Goal: Task Accomplishment & Management: Use online tool/utility

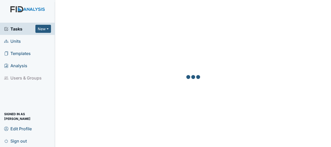
click at [21, 43] on link "Units" at bounding box center [27, 41] width 55 height 12
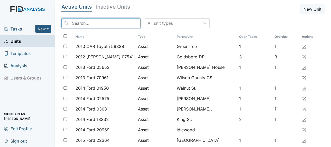
click at [80, 23] on input "search" at bounding box center [100, 23] width 79 height 10
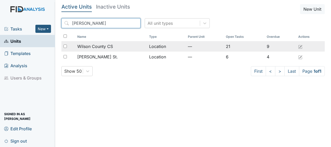
type input "wilson"
click at [102, 47] on span "Wilson County CS" at bounding box center [95, 46] width 36 height 6
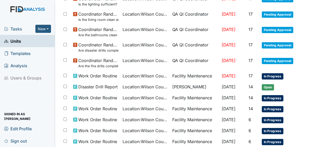
scroll to position [137, 0]
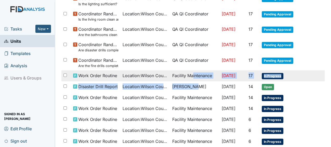
drag, startPoint x: 187, startPoint y: 88, endPoint x: 187, endPoint y: 76, distance: 12.5
click at [187, 76] on tbody "Vehicle PM VAN PM Asset : NEW VAN ADD DETAILS James Bryant Jul 7, 2025 119 Open…" at bounding box center [192, 74] width 263 height 285
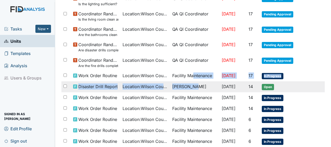
click at [312, 89] on tr "Disaster Drill Report Location : Wilson County CS Angela Sanders Oct 1, 2025 14…" at bounding box center [192, 86] width 263 height 11
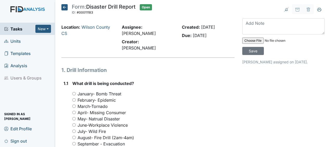
click at [66, 7] on icon at bounding box center [64, 7] width 6 height 6
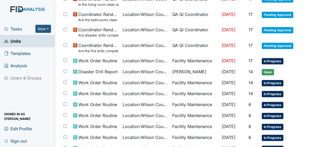
scroll to position [152, 0]
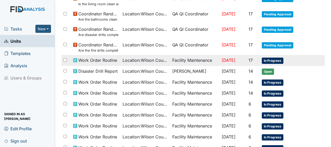
click at [93, 60] on span "Work Order Routine" at bounding box center [97, 60] width 39 height 6
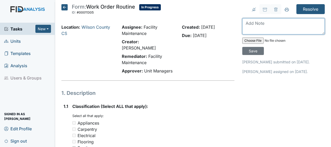
click at [243, 24] on textarea at bounding box center [283, 26] width 82 height 16
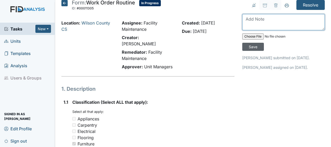
scroll to position [6, 0]
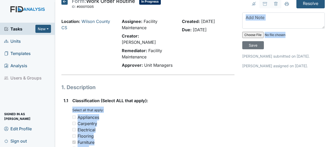
drag, startPoint x: 238, startPoint y: 46, endPoint x: 224, endPoint y: 93, distance: 48.9
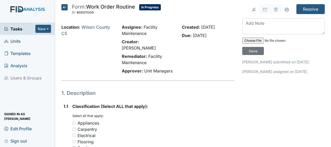
drag, startPoint x: 224, startPoint y: 93, endPoint x: 248, endPoint y: 113, distance: 30.8
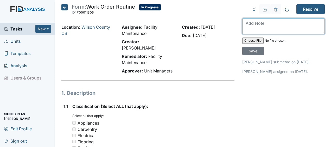
click at [244, 27] on textarea at bounding box center [283, 26] width 82 height 16
type textarea "replaced broken outlet cover JB"
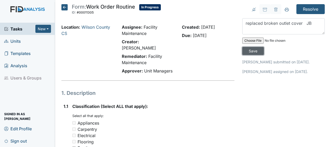
click at [252, 53] on input "Save" at bounding box center [253, 51] width 22 height 8
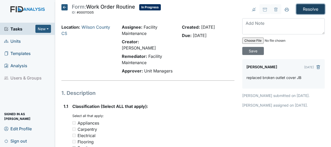
click at [300, 10] on input "Resolve" at bounding box center [310, 9] width 28 height 10
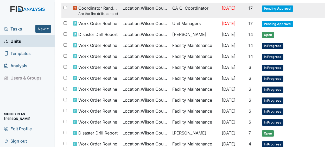
scroll to position [206, 0]
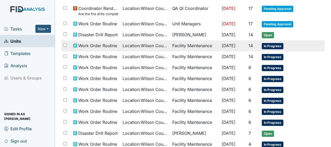
click at [204, 45] on td "Facility Maintenance" at bounding box center [194, 45] width 49 height 11
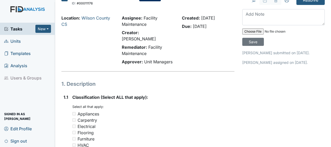
scroll to position [3, 0]
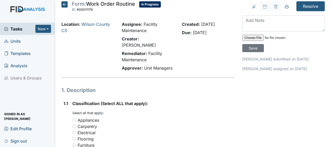
click at [64, 5] on icon at bounding box center [64, 4] width 6 height 6
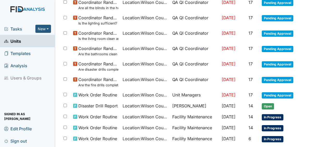
scroll to position [128, 0]
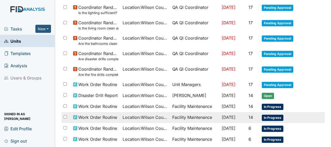
click at [200, 116] on td "Facility Maintenance" at bounding box center [194, 117] width 49 height 11
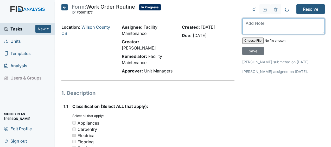
click at [247, 25] on textarea at bounding box center [283, 26] width 82 height 16
type textarea "replaced blown bulbs JB"
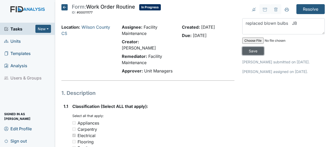
click at [249, 48] on input "Save" at bounding box center [253, 51] width 22 height 8
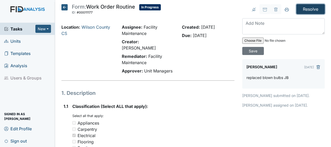
click at [309, 9] on input "Resolve" at bounding box center [310, 9] width 28 height 10
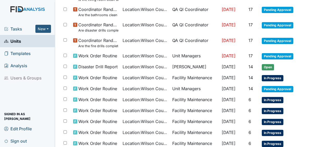
scroll to position [174, 0]
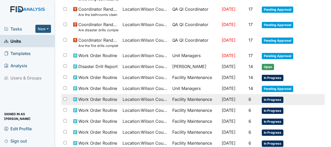
click at [232, 98] on span "[DATE]" at bounding box center [229, 98] width 14 height 5
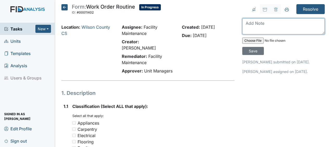
click at [243, 25] on textarea at bounding box center [283, 26] width 82 height 16
type textarea "replaced blinds JB"
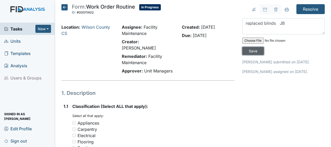
click at [250, 49] on input "Save" at bounding box center [253, 51] width 22 height 8
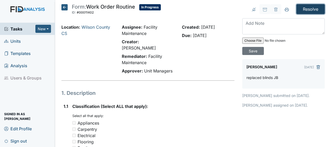
click at [305, 11] on input "Resolve" at bounding box center [310, 9] width 28 height 10
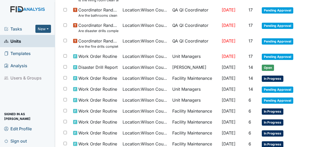
scroll to position [174, 0]
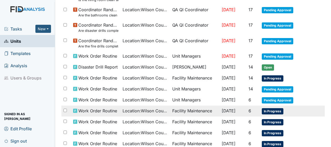
click at [196, 111] on td "Facility Maintenance" at bounding box center [194, 110] width 49 height 11
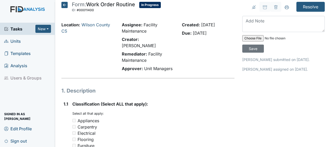
scroll to position [1, 0]
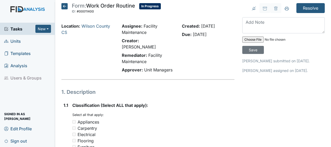
click at [65, 6] on icon at bounding box center [64, 6] width 6 height 6
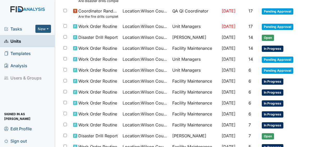
scroll to position [190, 0]
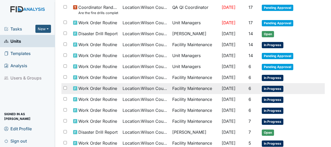
click at [171, 86] on td "Facility Maintenance" at bounding box center [194, 88] width 49 height 11
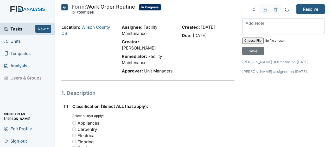
scroll to position [1, 0]
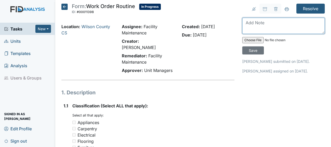
click at [242, 24] on textarea at bounding box center [283, 26] width 82 height 16
type textarea "replaced blinds JB"
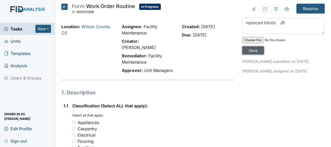
click at [253, 53] on input "Save" at bounding box center [253, 50] width 22 height 8
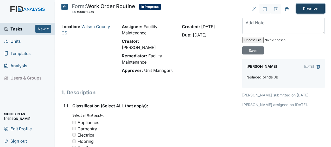
click at [307, 6] on input "Resolve" at bounding box center [310, 9] width 28 height 10
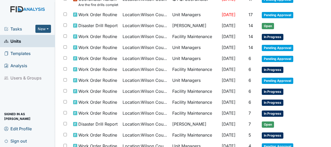
scroll to position [215, 0]
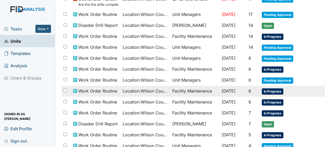
click at [225, 89] on span "[DATE]" at bounding box center [229, 90] width 14 height 5
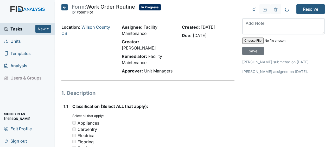
click at [65, 8] on icon at bounding box center [64, 7] width 6 height 6
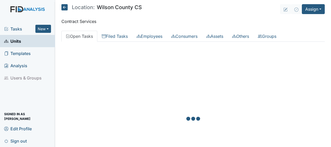
click at [129, 64] on div at bounding box center [192, 119] width 263 height 147
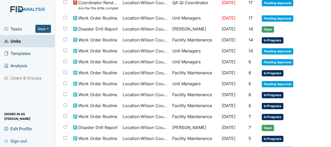
scroll to position [231, 0]
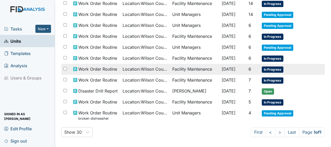
click at [153, 67] on span "Location : [GEOGRAPHIC_DATA]" at bounding box center [144, 69] width 45 height 6
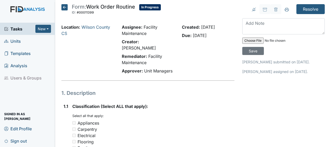
click at [65, 7] on icon at bounding box center [64, 7] width 6 height 6
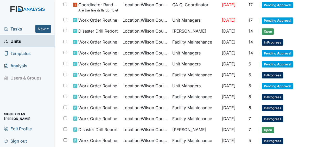
scroll to position [231, 0]
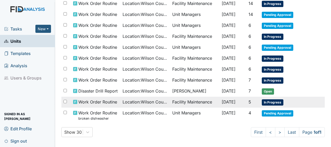
click at [193, 99] on td "Facility Maintenance" at bounding box center [194, 101] width 49 height 11
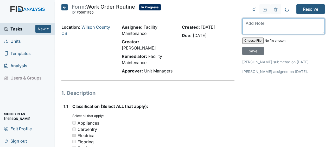
click at [243, 27] on textarea at bounding box center [283, 26] width 82 height 16
type textarea "replaced bulbs JB"
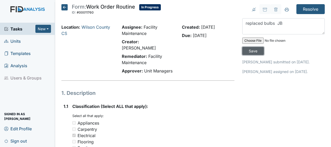
click at [247, 51] on input "Save" at bounding box center [253, 51] width 22 height 8
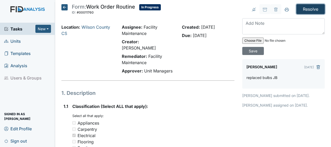
click at [307, 9] on input "Resolve" at bounding box center [310, 9] width 28 height 10
